Goal: Information Seeking & Learning: Learn about a topic

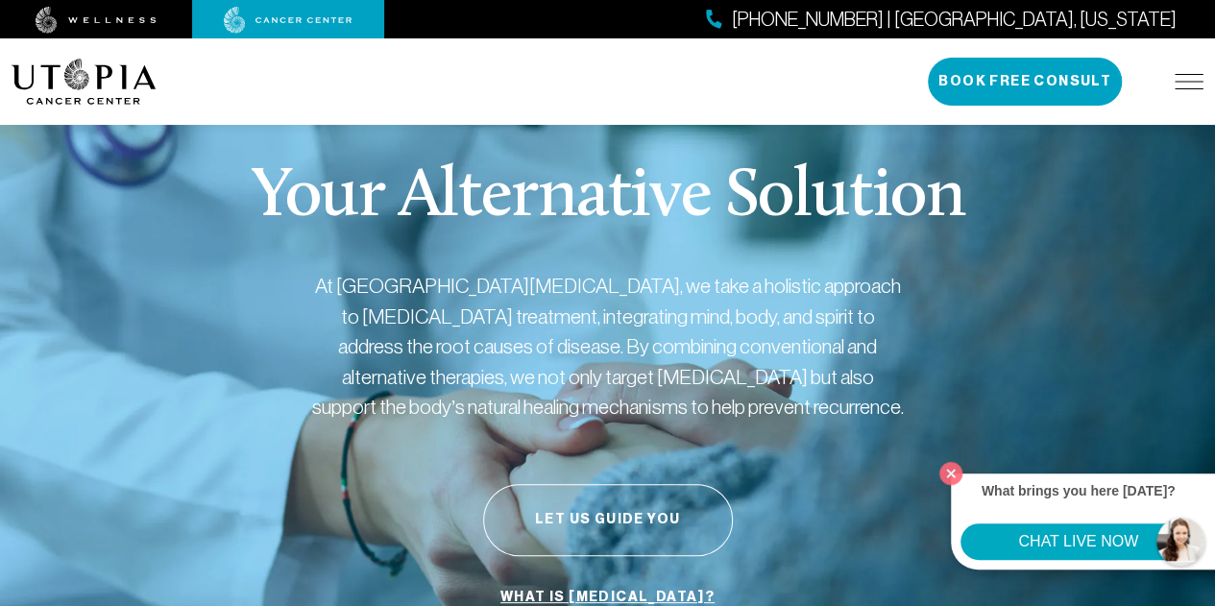
click at [292, 15] on img at bounding box center [288, 20] width 129 height 27
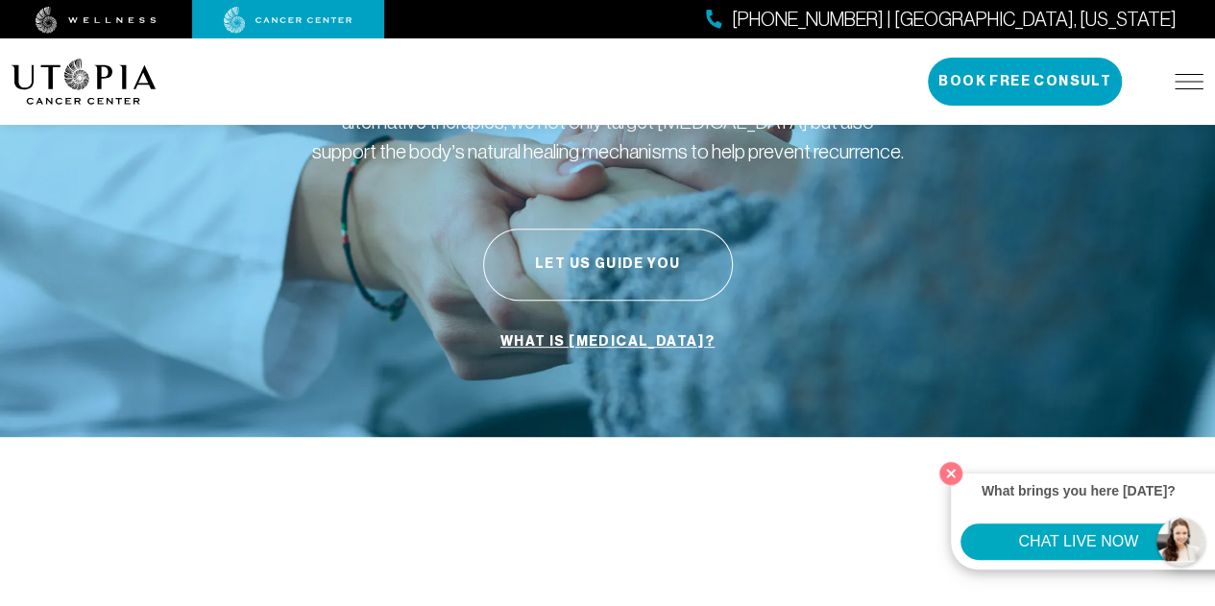
scroll to position [262, 0]
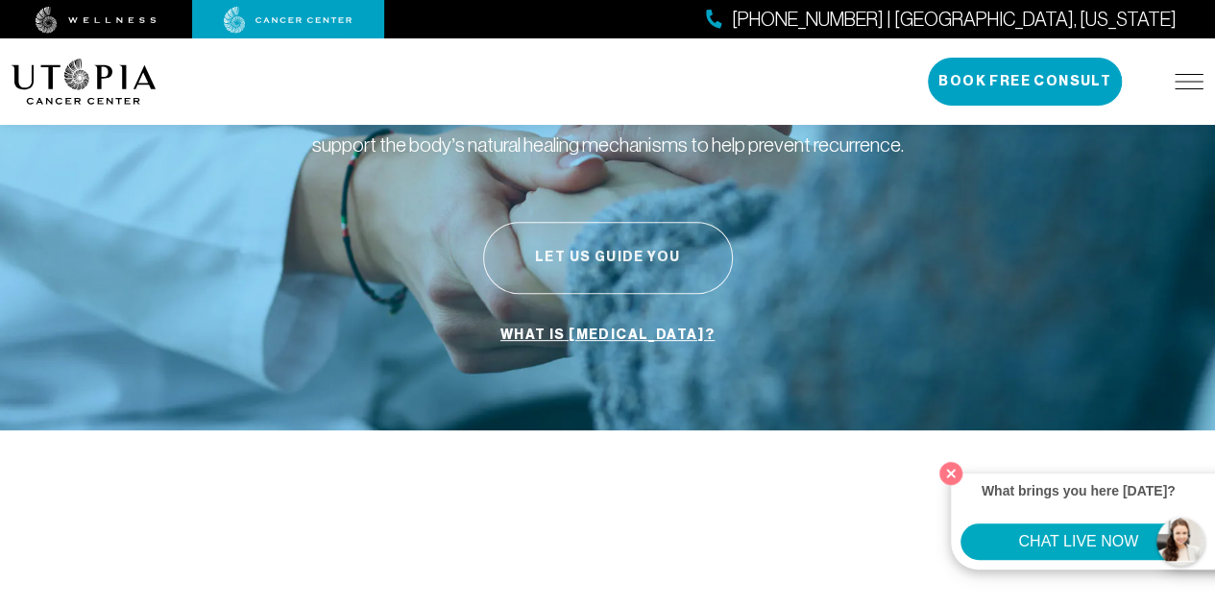
click at [622, 260] on button "Let Us Guide You" at bounding box center [608, 258] width 250 height 72
click at [968, 262] on div "Your Alternative Solution At [GEOGRAPHIC_DATA][MEDICAL_DATA], we take a holisti…" at bounding box center [608, 127] width 1192 height 606
click at [1183, 87] on img at bounding box center [1189, 81] width 29 height 15
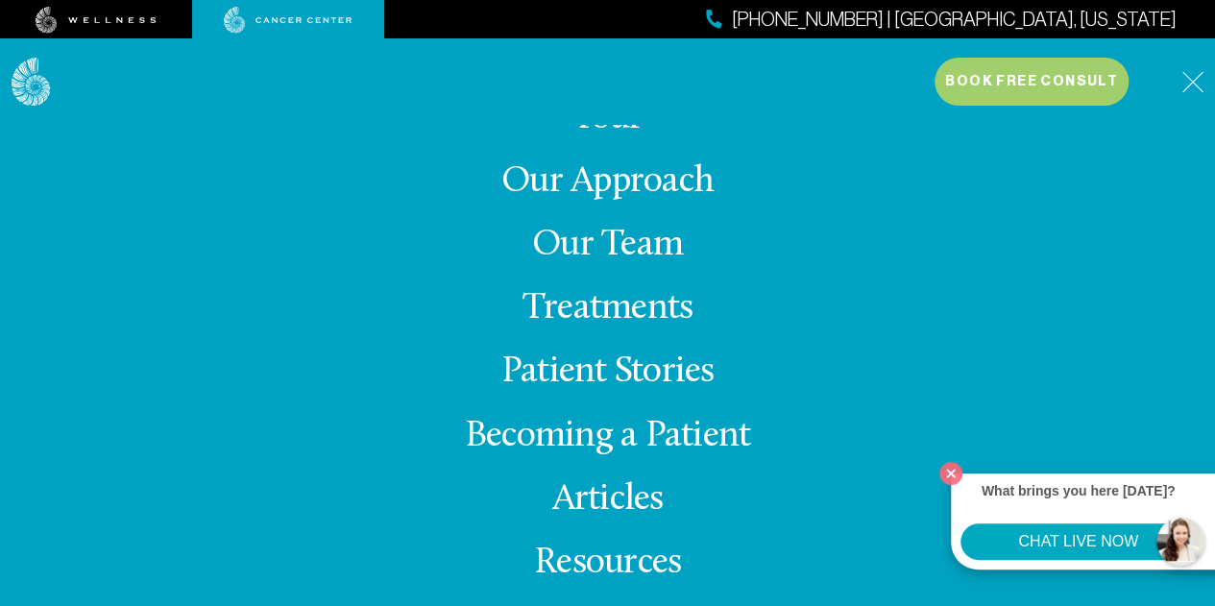
click at [637, 310] on link "Treatments" at bounding box center [608, 308] width 170 height 37
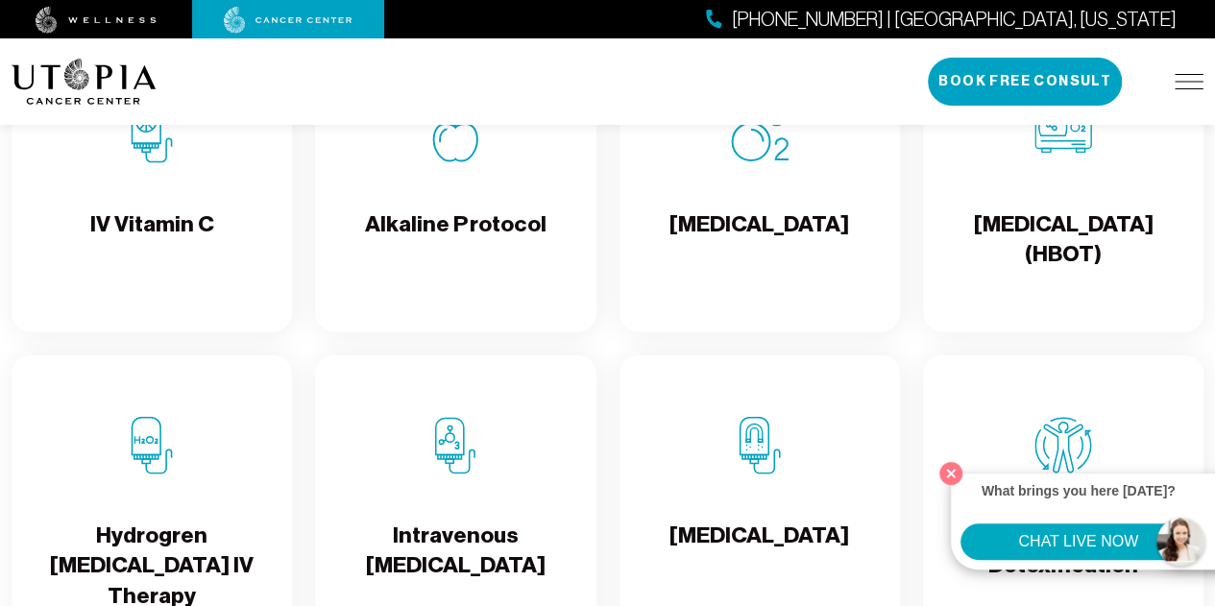
click at [438, 267] on h4 "Alkaline Protocol" at bounding box center [455, 240] width 181 height 62
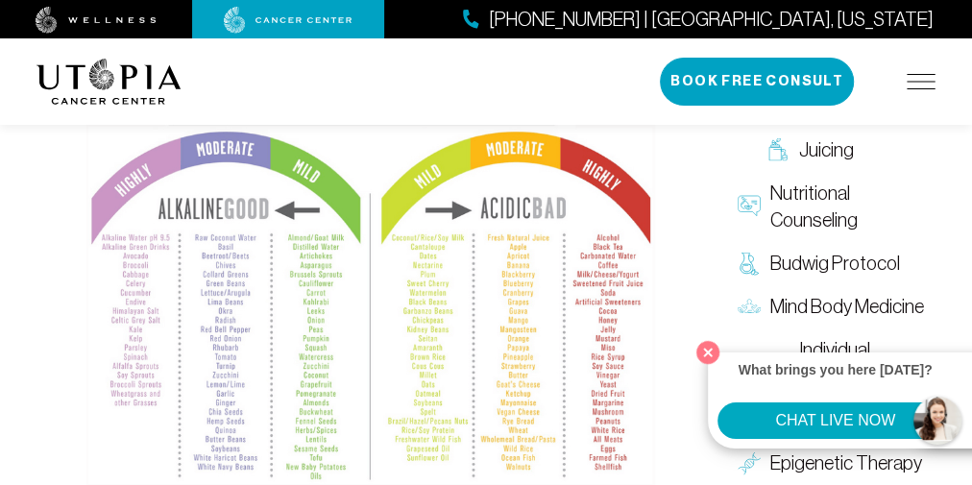
scroll to position [2010, 0]
